Goal: Task Accomplishment & Management: Use online tool/utility

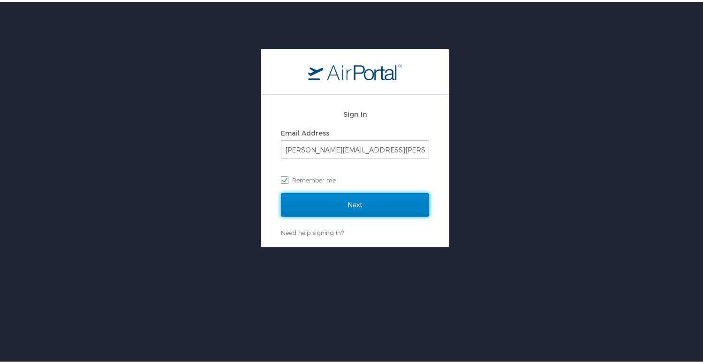
click at [352, 195] on input "Next" at bounding box center [355, 202] width 148 height 23
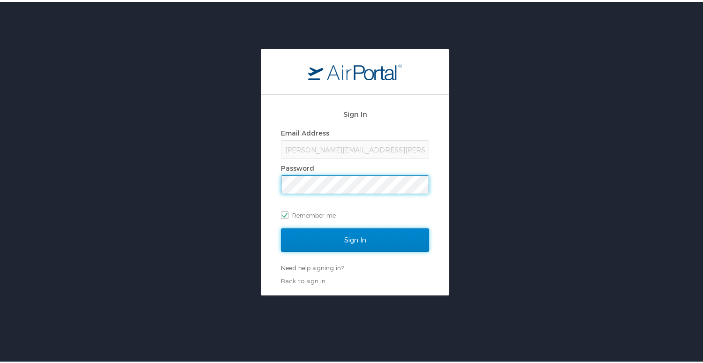
click at [351, 238] on input "Sign In" at bounding box center [355, 238] width 148 height 23
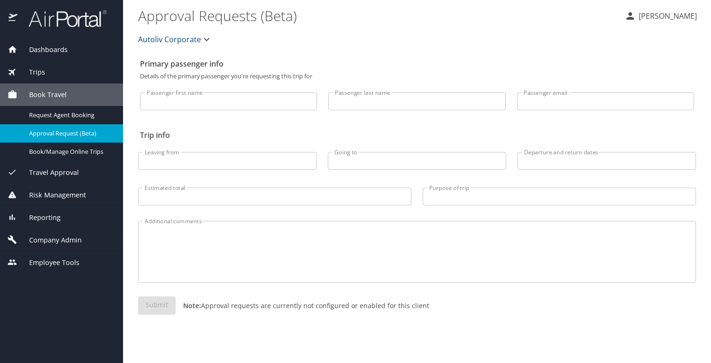
click at [45, 211] on div "Reporting" at bounding box center [61, 217] width 123 height 23
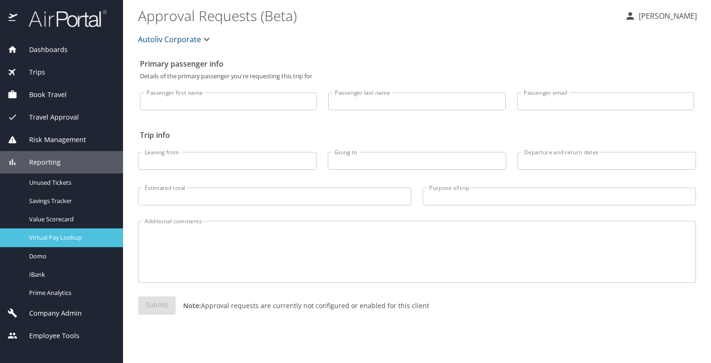
click at [51, 234] on span "Virtual Pay Lookup" at bounding box center [70, 237] width 83 height 9
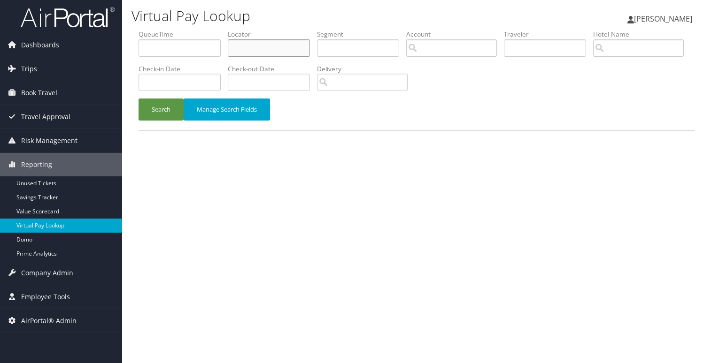
click at [257, 49] on input "text" at bounding box center [269, 47] width 82 height 17
type input "LNJNVK"
click at [170, 104] on button "Search" at bounding box center [160, 110] width 45 height 22
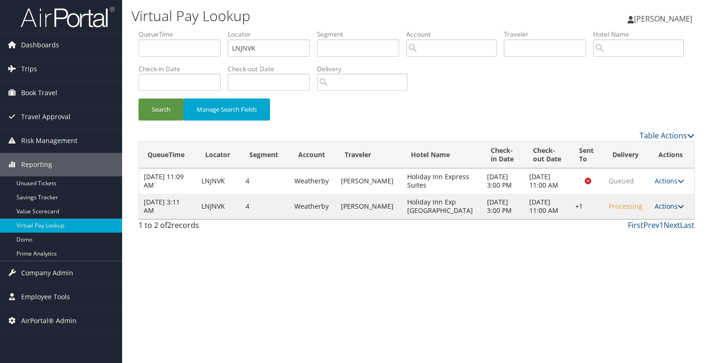
click at [679, 205] on icon at bounding box center [680, 206] width 7 height 7
click at [615, 236] on link "Logs" at bounding box center [639, 236] width 80 height 16
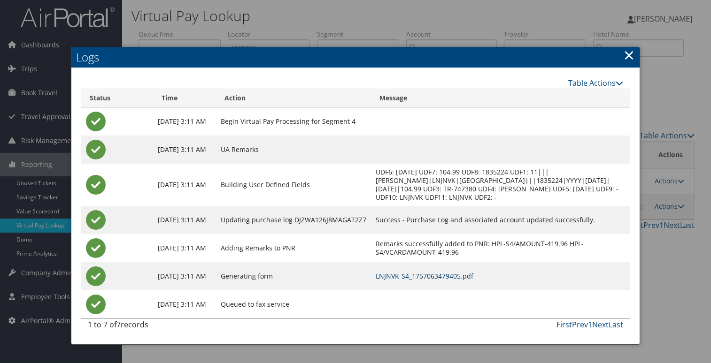
click at [444, 275] on link "LNJNVK-S4_1757063479405.pdf" at bounding box center [424, 276] width 98 height 9
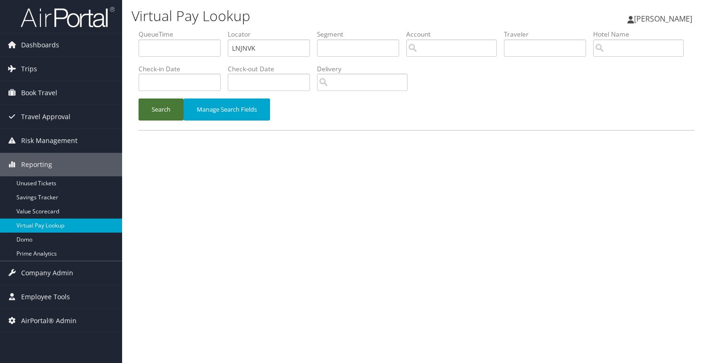
click at [164, 103] on button "Search" at bounding box center [160, 110] width 45 height 22
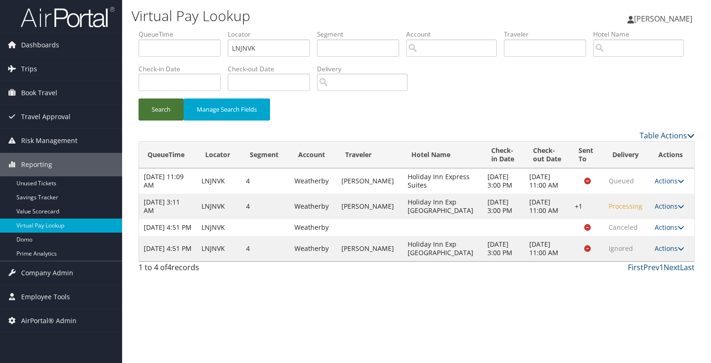
click at [160, 110] on button "Search" at bounding box center [160, 110] width 45 height 22
click at [157, 110] on button "Search" at bounding box center [160, 110] width 45 height 22
click at [160, 110] on button "Search" at bounding box center [160, 110] width 45 height 22
click at [160, 107] on button "Search" at bounding box center [160, 110] width 45 height 22
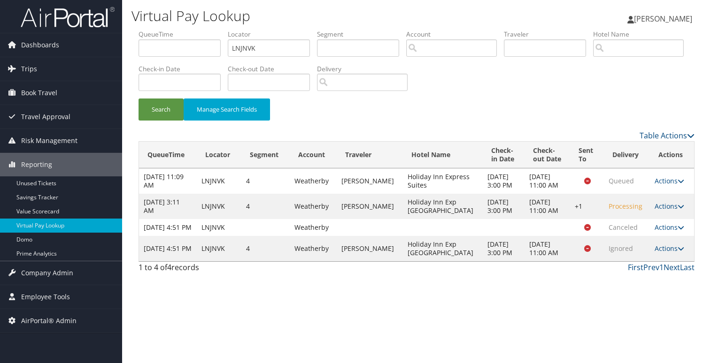
click at [682, 261] on td "Actions Resend Logs View Itinerary" at bounding box center [672, 248] width 44 height 25
click at [677, 252] on icon at bounding box center [680, 248] width 7 height 7
click at [638, 311] on link "Logs" at bounding box center [648, 308] width 59 height 16
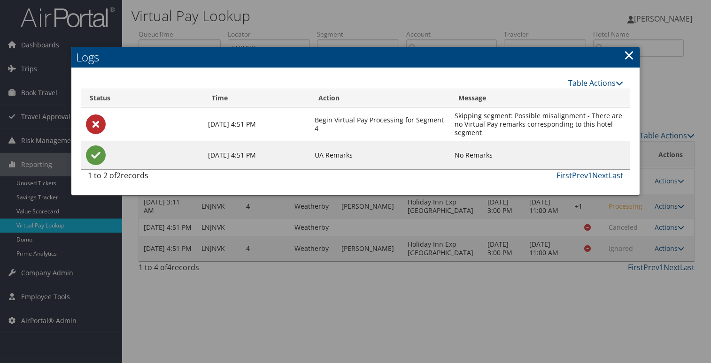
click at [625, 52] on link "×" at bounding box center [628, 55] width 11 height 19
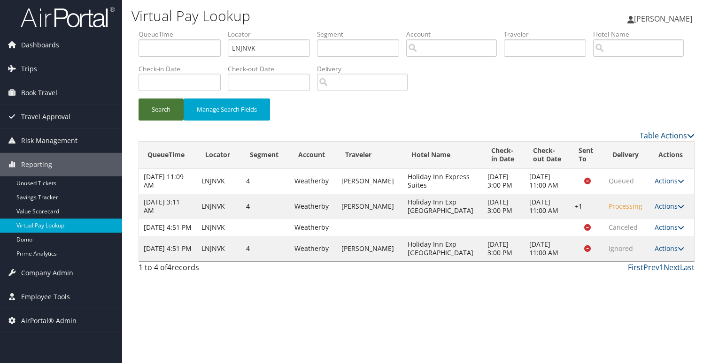
click at [159, 112] on button "Search" at bounding box center [160, 110] width 45 height 22
click at [168, 101] on button "Search" at bounding box center [160, 110] width 45 height 22
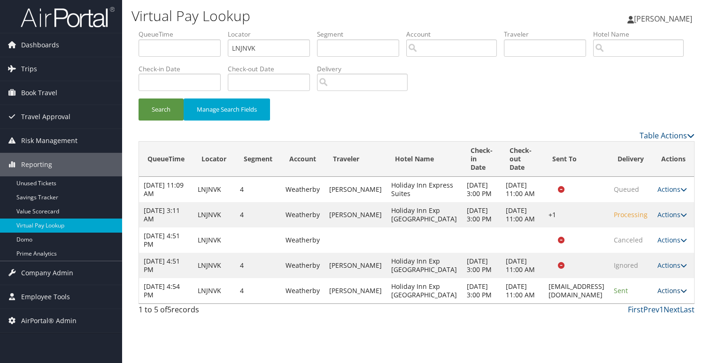
click at [682, 294] on icon at bounding box center [683, 291] width 7 height 7
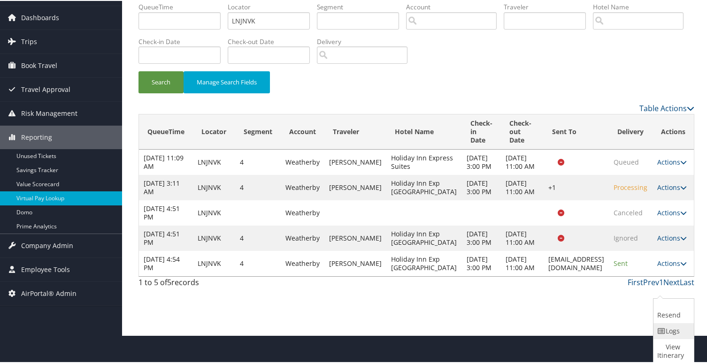
click at [673, 325] on link "Logs" at bounding box center [672, 330] width 38 height 16
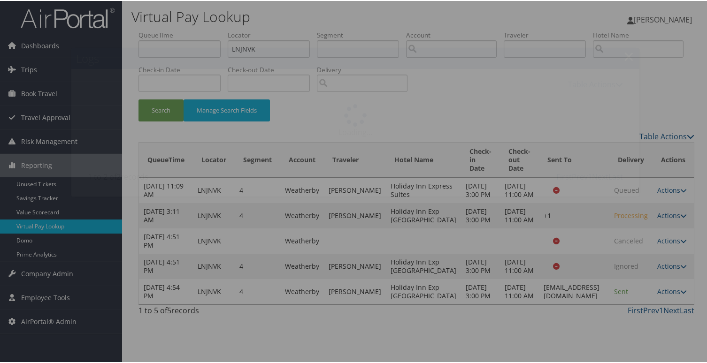
scroll to position [24, 0]
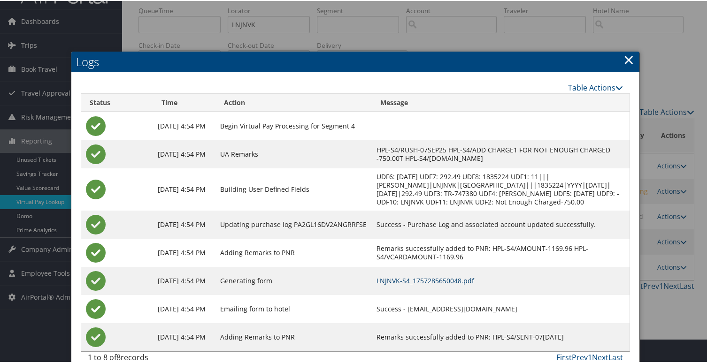
click at [439, 284] on link "LNJNVK-S4_1757285650048.pdf" at bounding box center [425, 279] width 98 height 9
